Goal: Browse casually: Explore the website without a specific task or goal

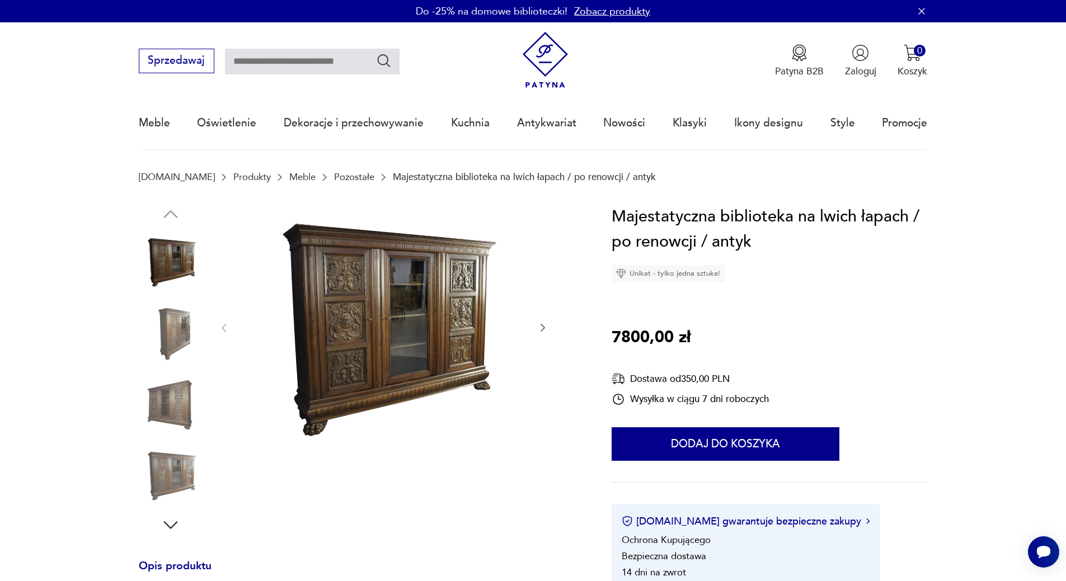
click at [409, 326] on img at bounding box center [383, 327] width 280 height 246
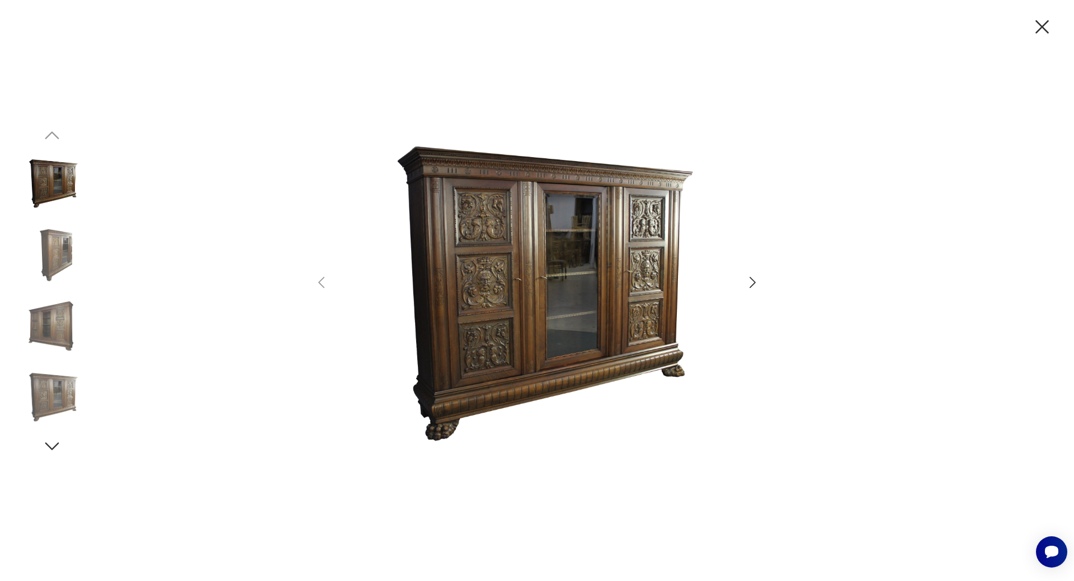
click at [54, 265] on img at bounding box center [52, 254] width 64 height 64
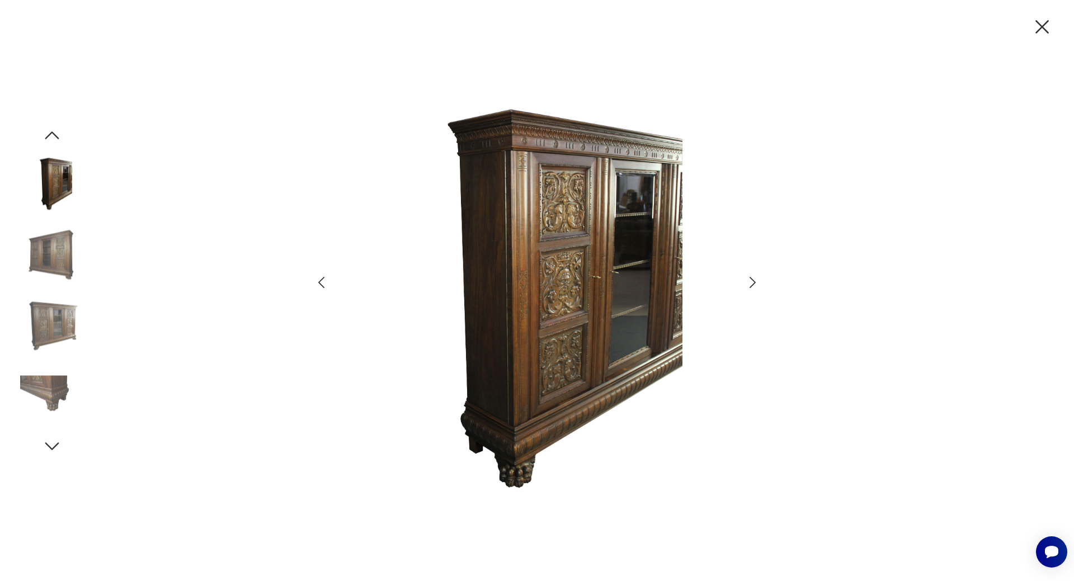
click at [52, 333] on img at bounding box center [52, 326] width 64 height 64
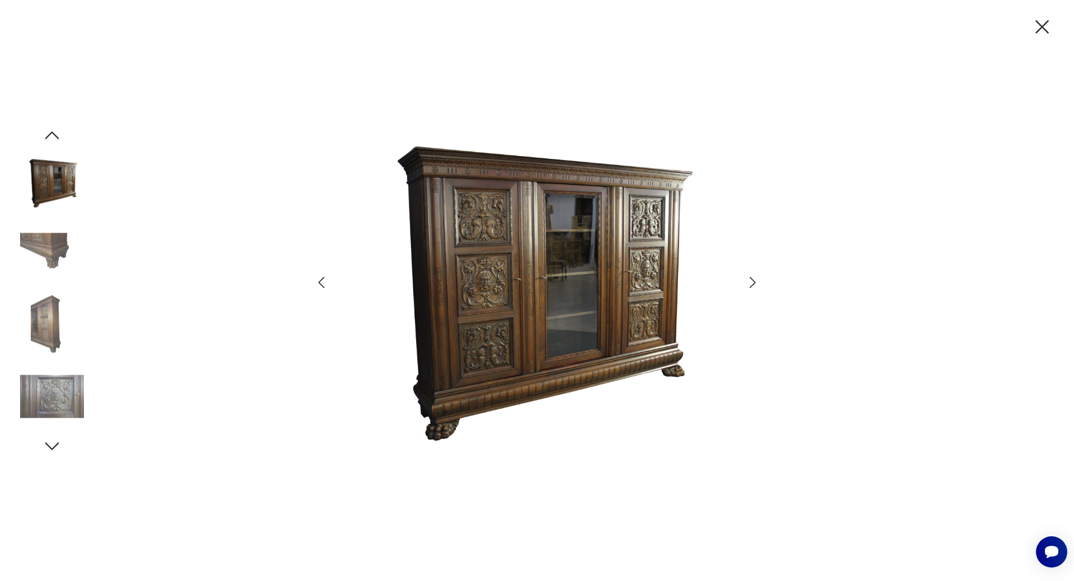
click at [55, 398] on img at bounding box center [52, 397] width 64 height 64
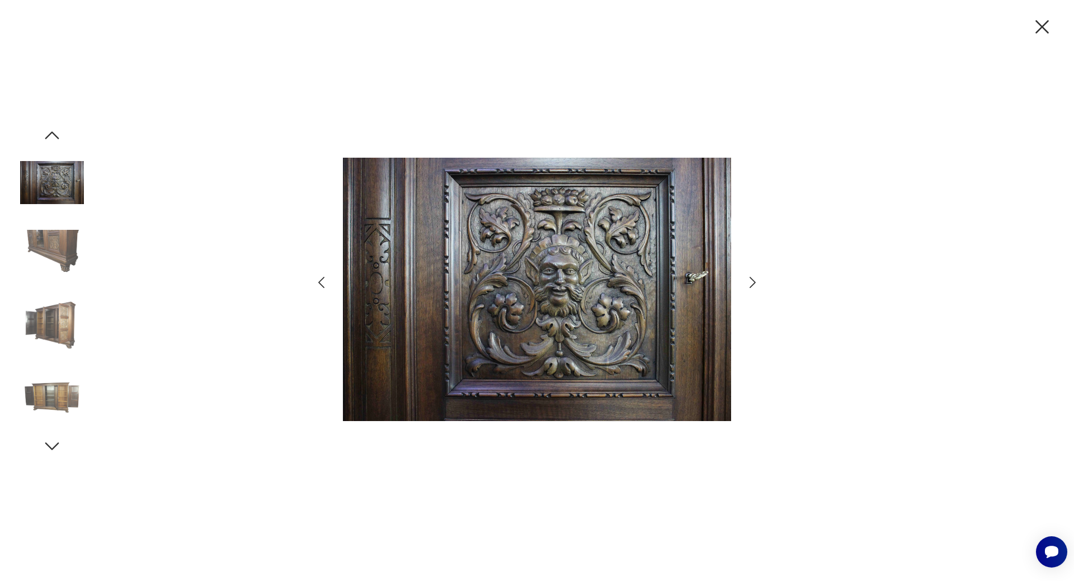
click at [1040, 27] on icon "button" at bounding box center [1041, 26] width 23 height 23
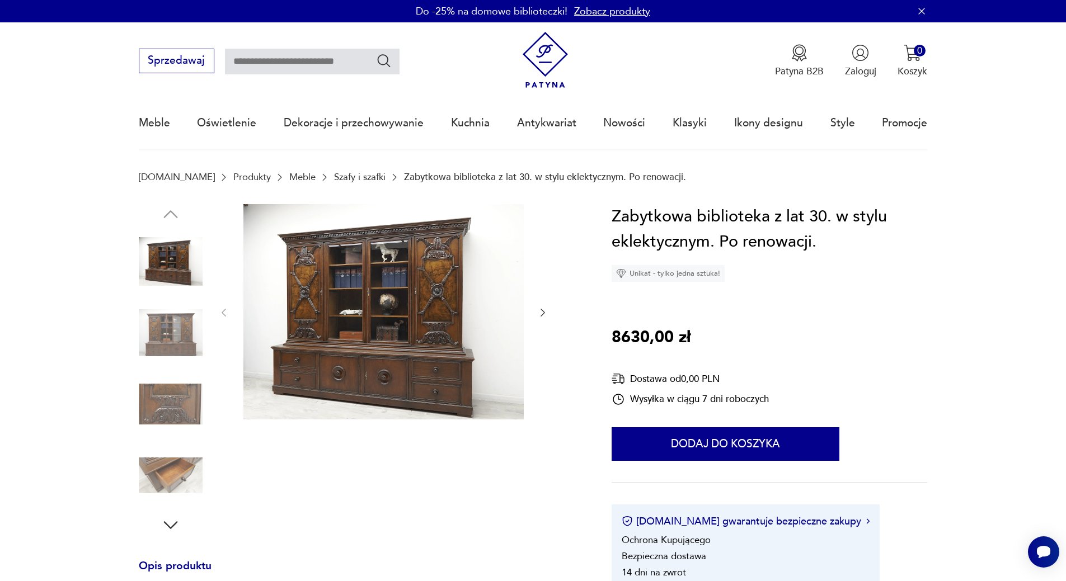
click at [371, 299] on img at bounding box center [383, 311] width 280 height 215
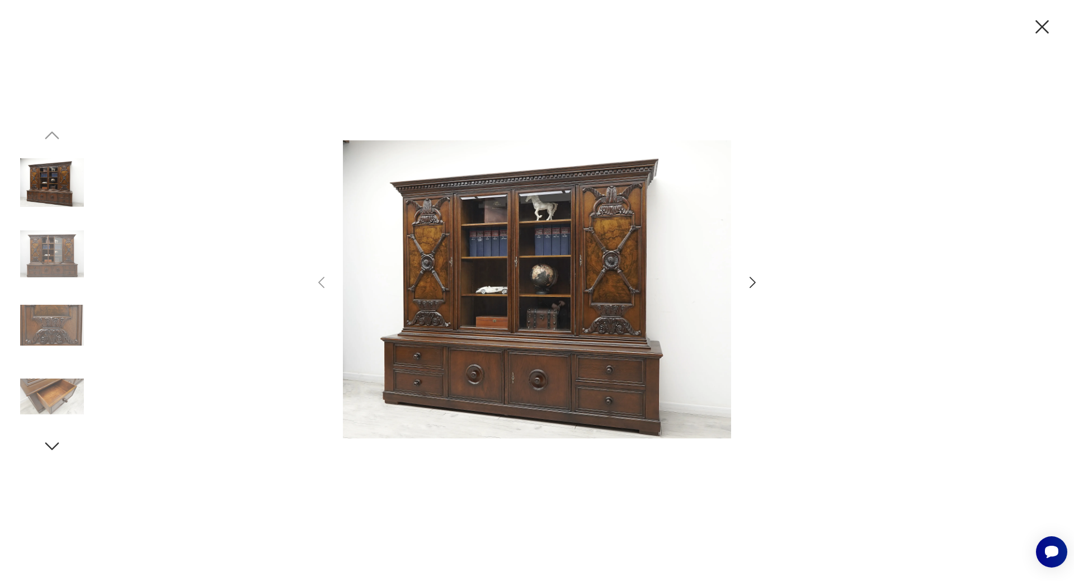
click at [753, 291] on div at bounding box center [537, 290] width 448 height 467
click at [755, 284] on icon "button" at bounding box center [753, 283] width 16 height 16
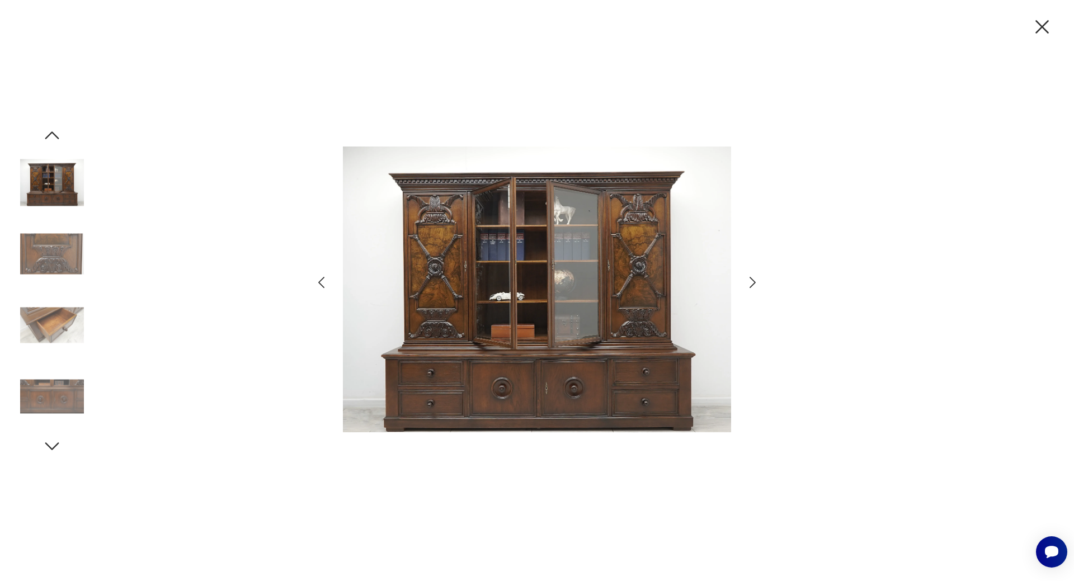
click at [755, 284] on icon "button" at bounding box center [753, 283] width 16 height 16
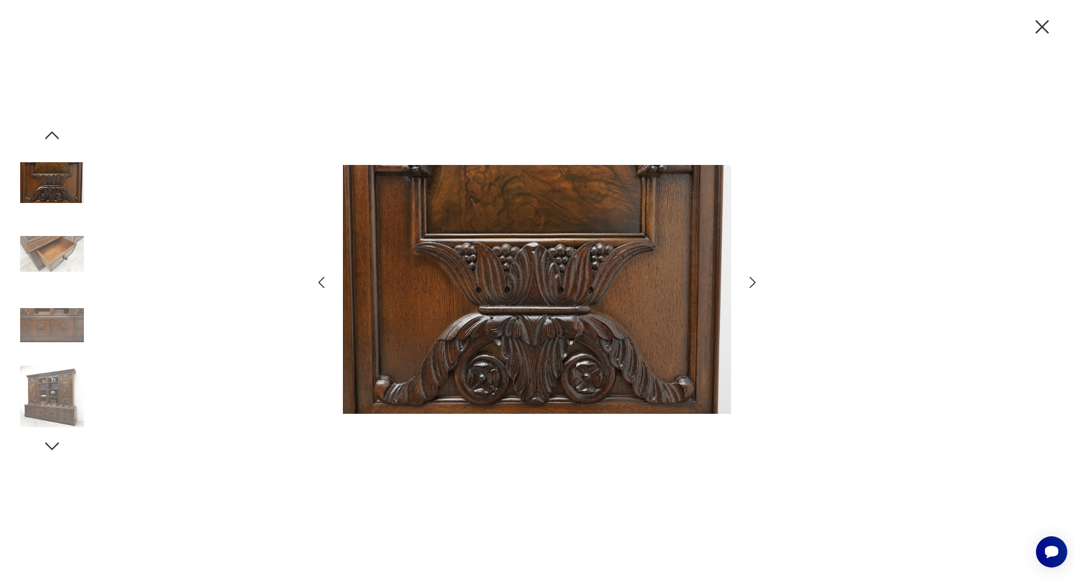
click at [755, 284] on icon "button" at bounding box center [753, 283] width 16 height 16
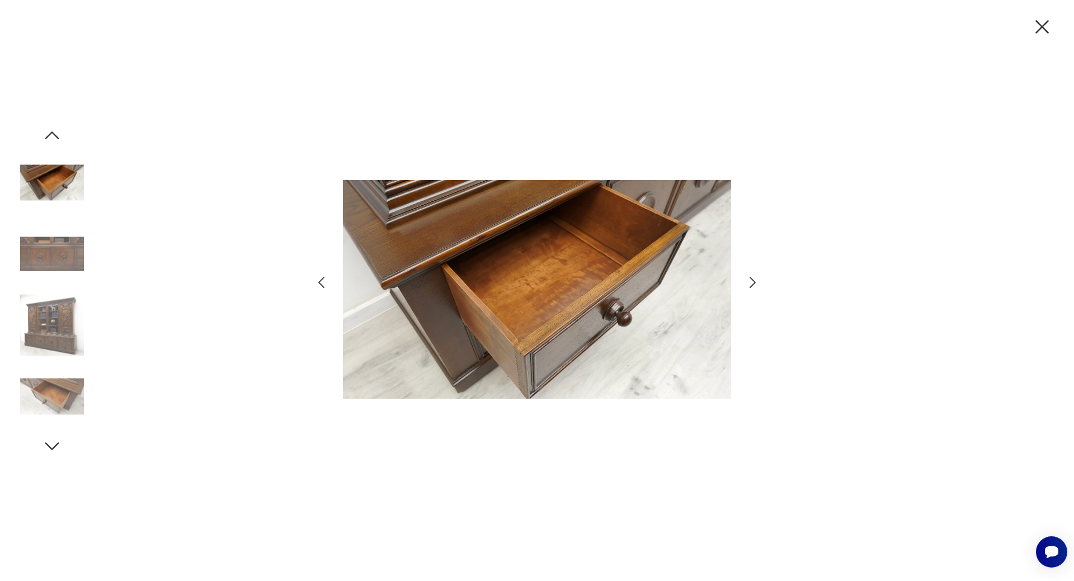
click at [755, 284] on icon "button" at bounding box center [753, 283] width 16 height 16
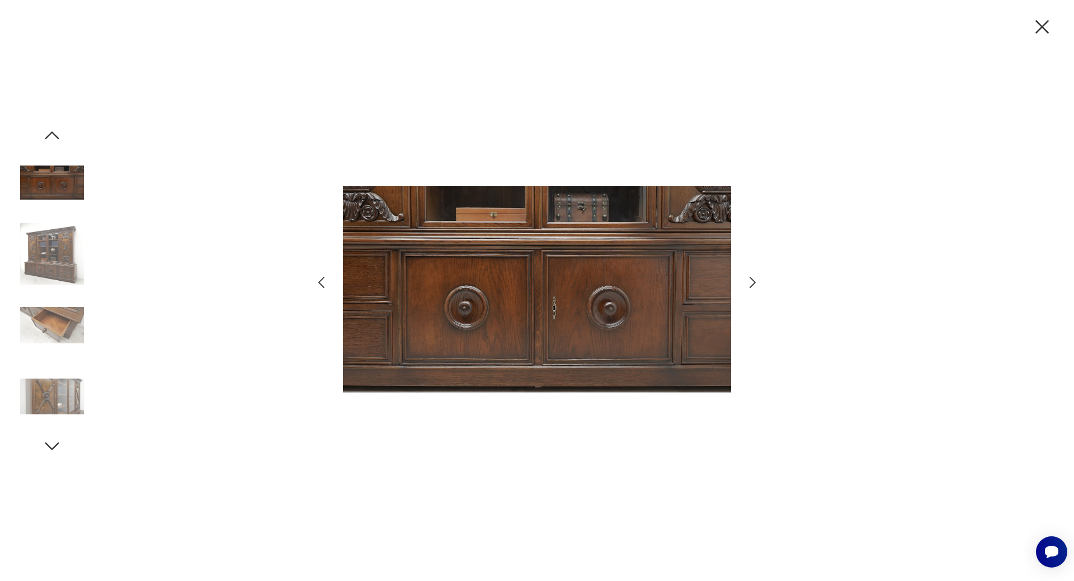
click at [755, 284] on icon "button" at bounding box center [753, 283] width 16 height 16
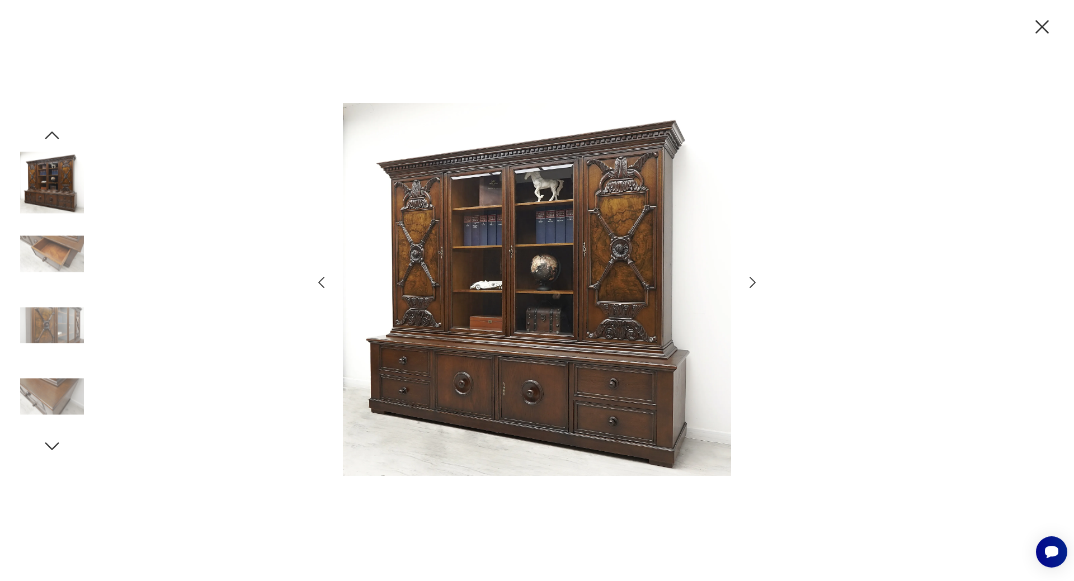
click at [747, 281] on icon "button" at bounding box center [753, 283] width 16 height 16
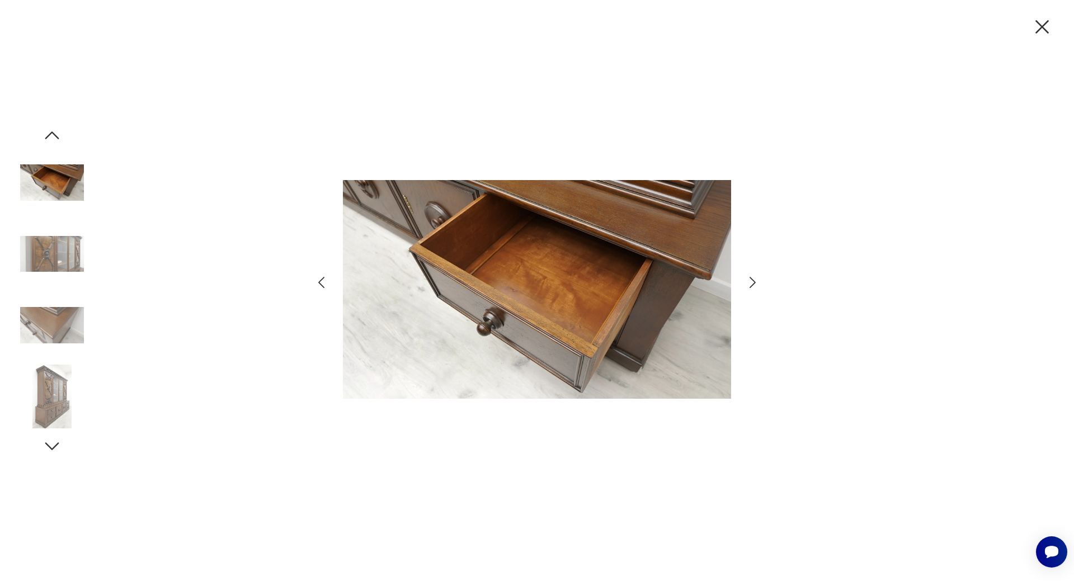
click at [742, 281] on div at bounding box center [537, 290] width 448 height 467
click at [752, 280] on icon "button" at bounding box center [753, 282] width 6 height 11
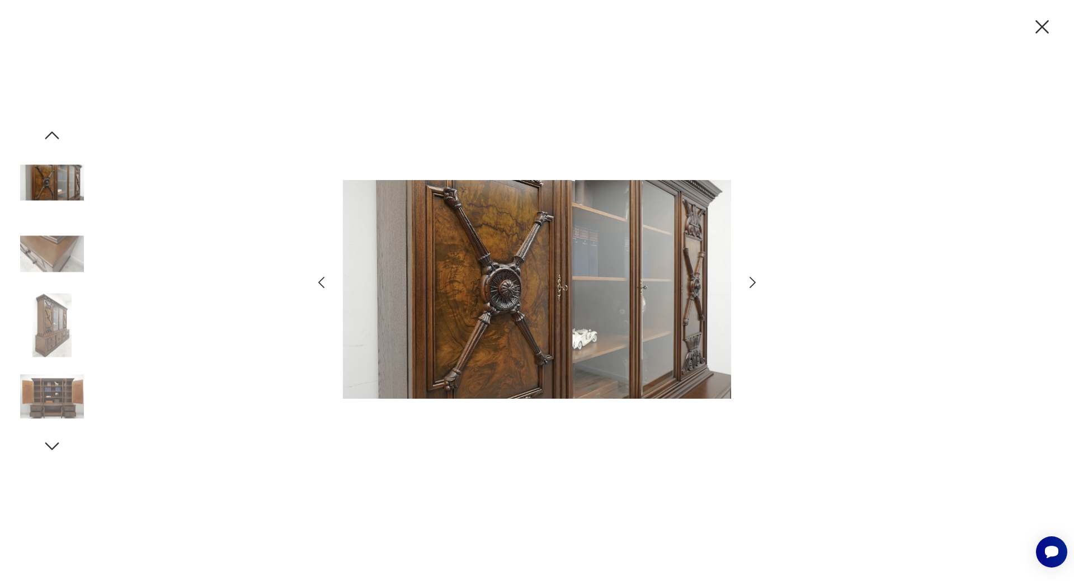
drag, startPoint x: 1037, startPoint y: 25, endPoint x: 1030, endPoint y: 37, distance: 14.0
click at [1030, 37] on icon "button" at bounding box center [1041, 26] width 23 height 23
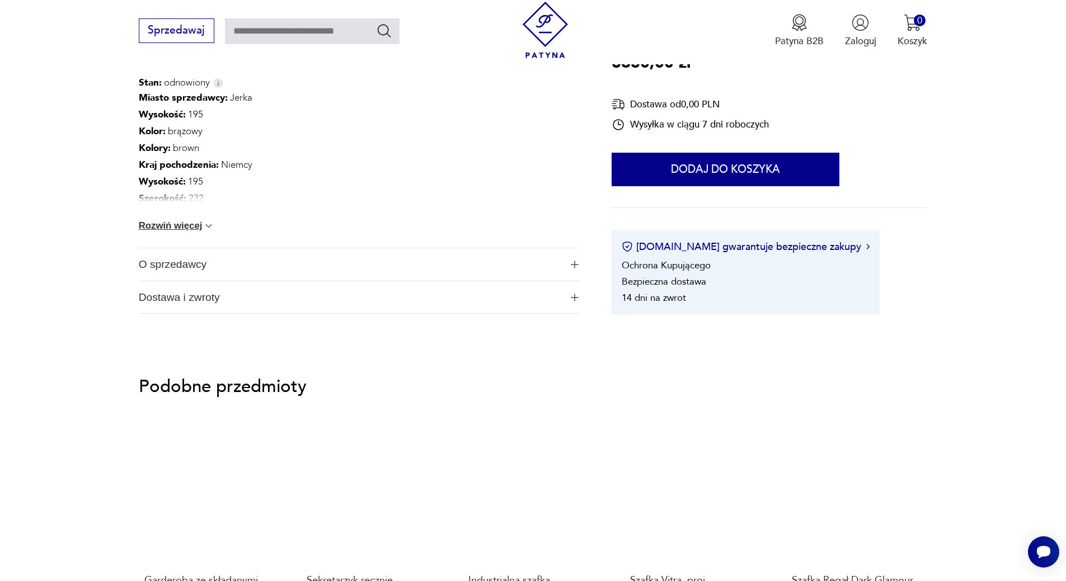
scroll to position [671, 0]
